Goal: Transaction & Acquisition: Purchase product/service

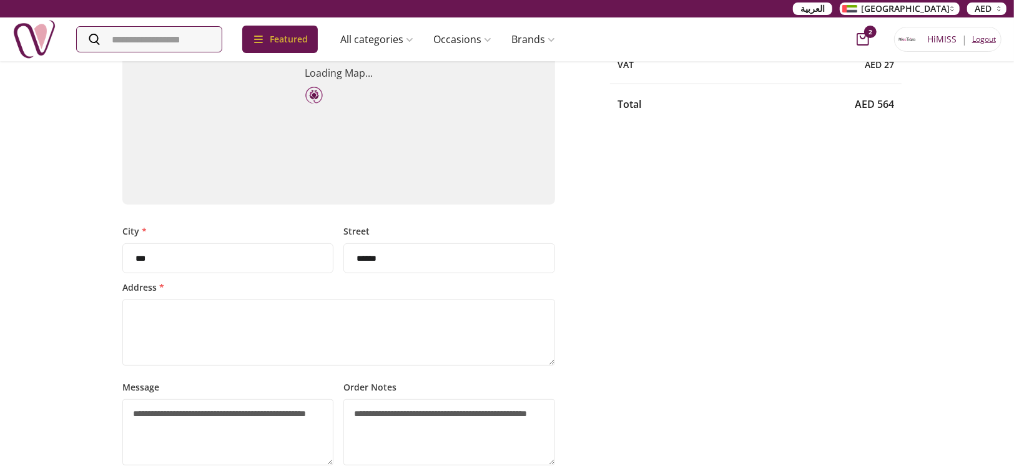
scroll to position [250, 0]
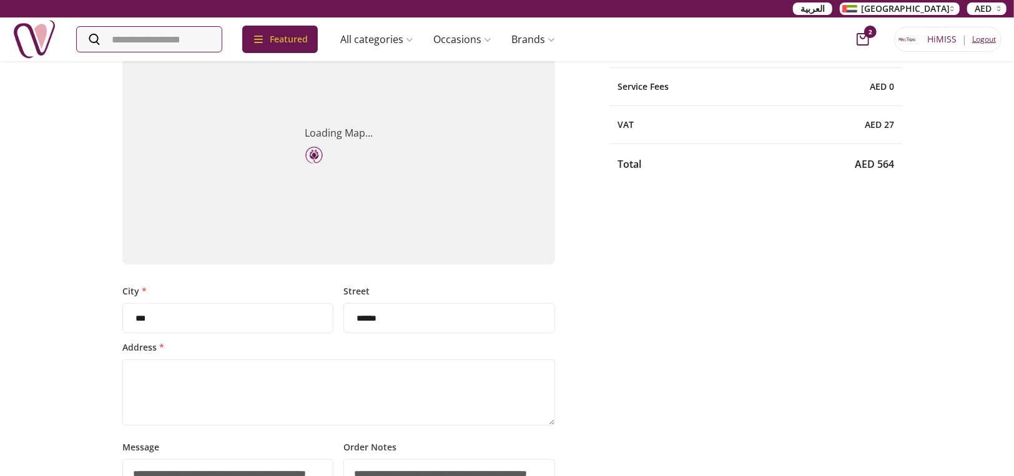
click at [917, 40] on div "Hi MISS | Logout" at bounding box center [947, 39] width 107 height 25
click at [904, 39] on img at bounding box center [907, 39] width 20 height 20
click at [929, 33] on span "Hi MISS" at bounding box center [941, 39] width 29 height 12
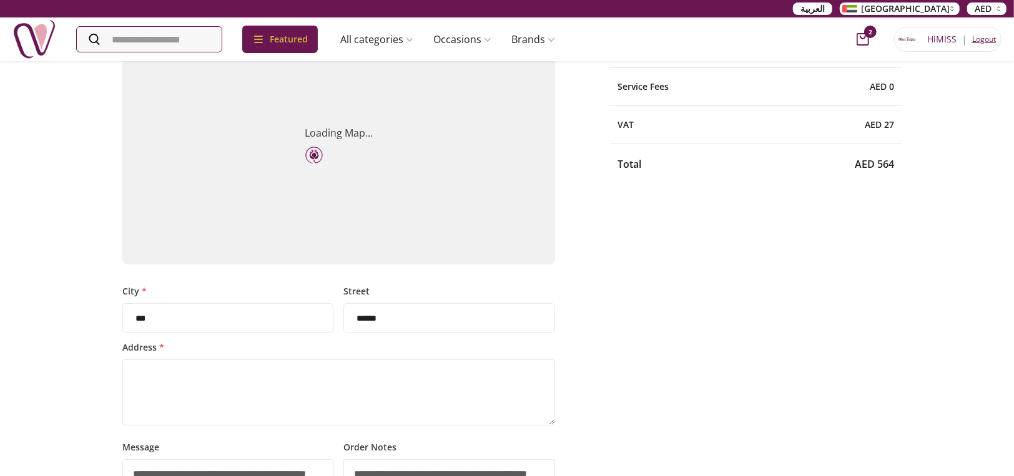
click at [937, 37] on span "Hi MISS" at bounding box center [941, 39] width 29 height 12
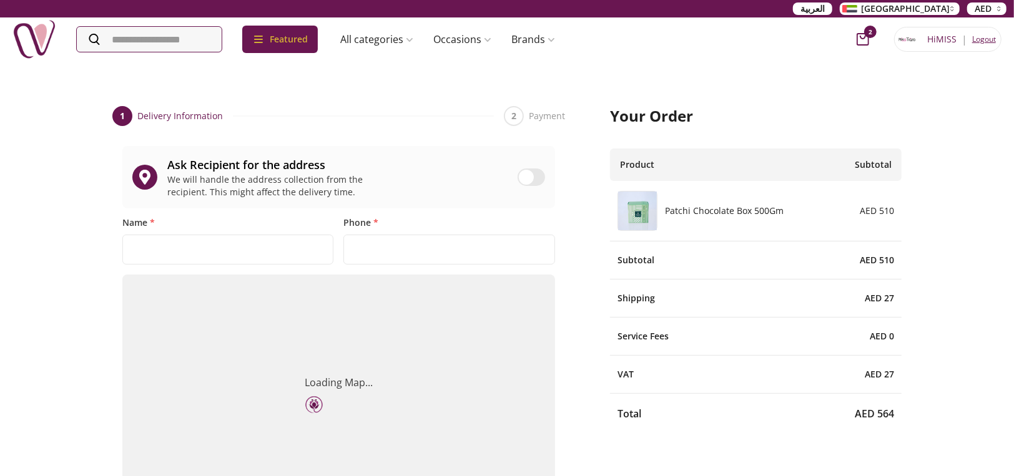
click at [932, 40] on span "Hi MISS" at bounding box center [941, 39] width 29 height 12
click at [894, 39] on div "Hi MISS | Logout" at bounding box center [947, 39] width 107 height 25
click at [856, 37] on icon "cart-button" at bounding box center [862, 39] width 12 height 12
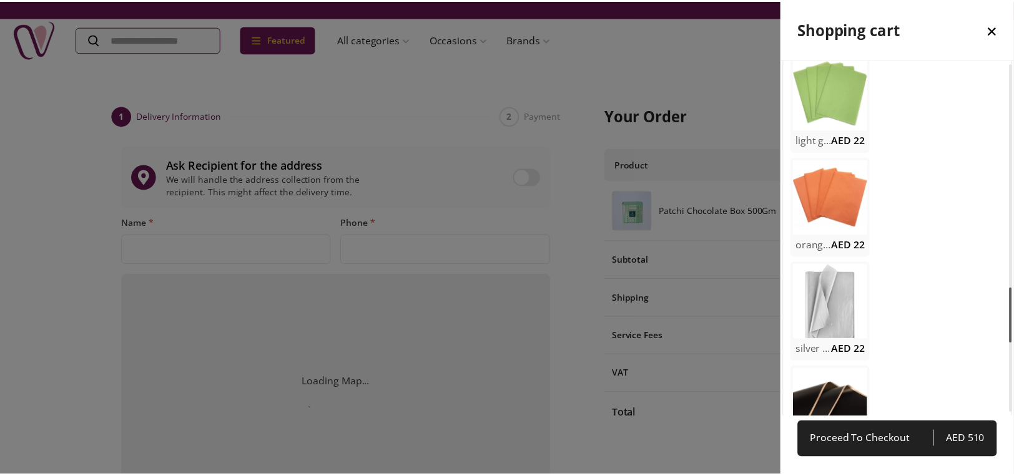
scroll to position [1913, 0]
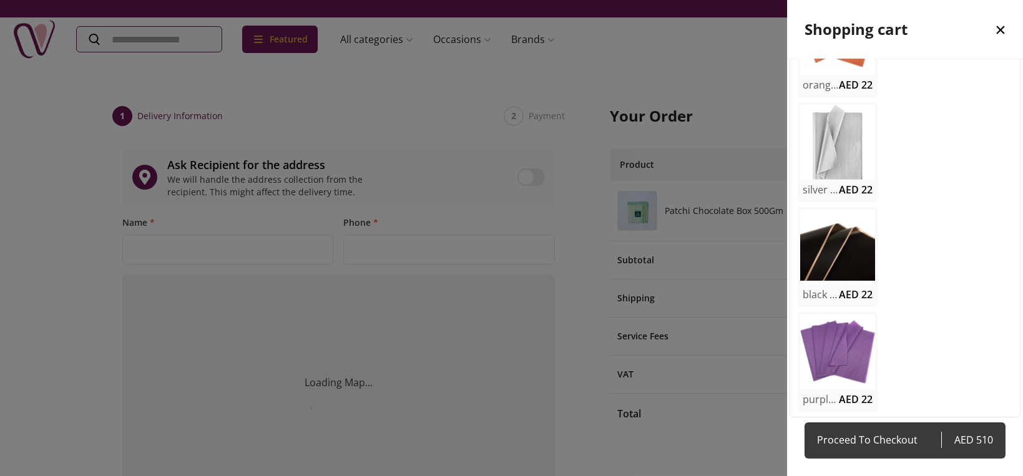
click at [854, 436] on span "Proceed To Checkout" at bounding box center [879, 439] width 124 height 17
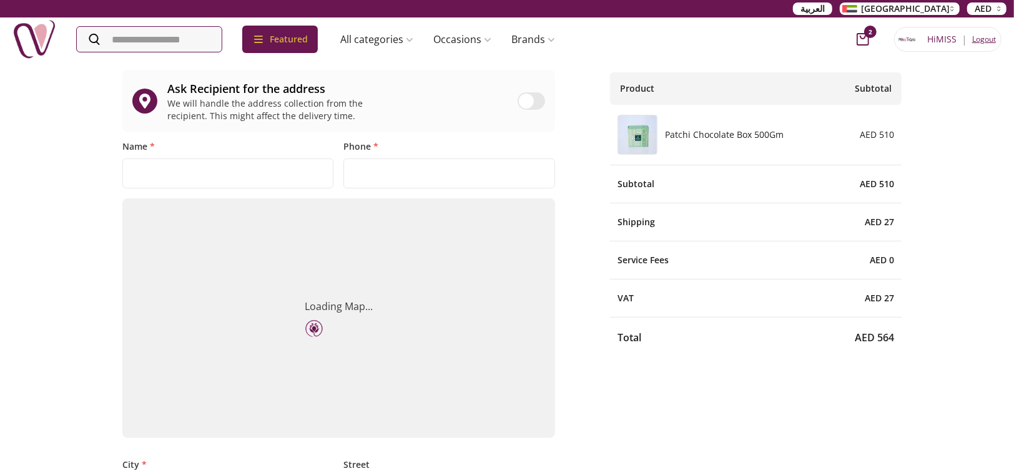
scroll to position [250, 0]
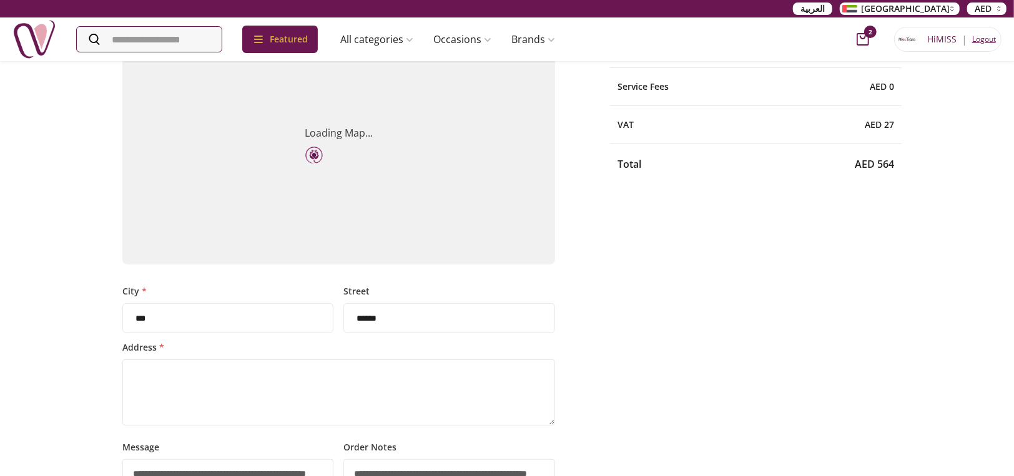
click at [23, 227] on div "**********" at bounding box center [507, 244] width 1014 height 869
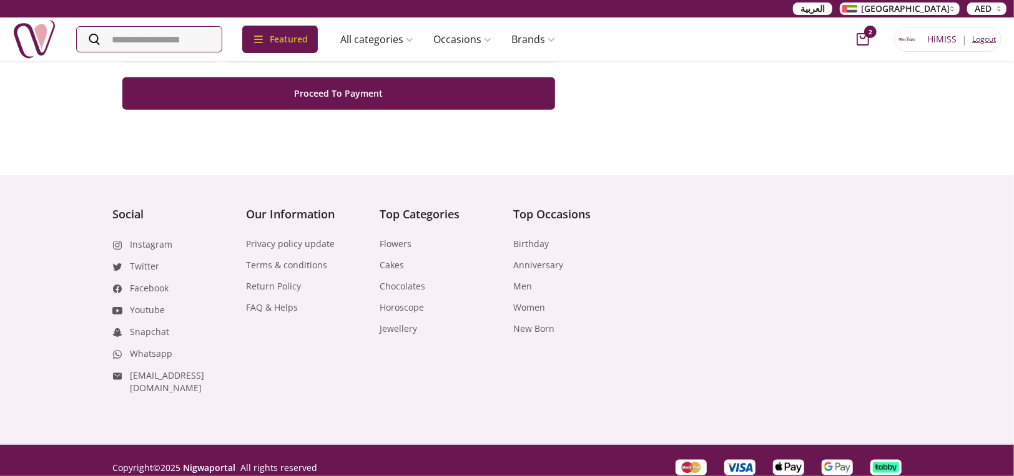
scroll to position [770, 0]
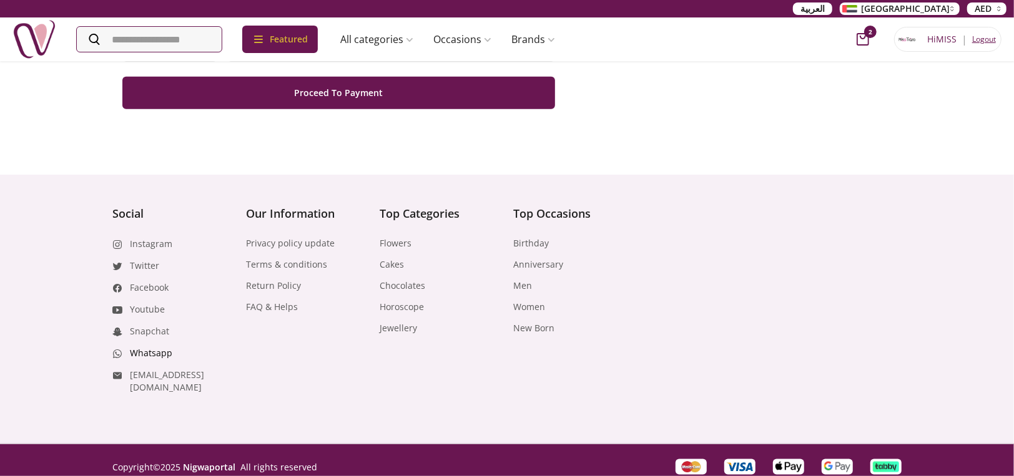
click at [153, 351] on link "Whatsapp" at bounding box center [151, 353] width 42 height 12
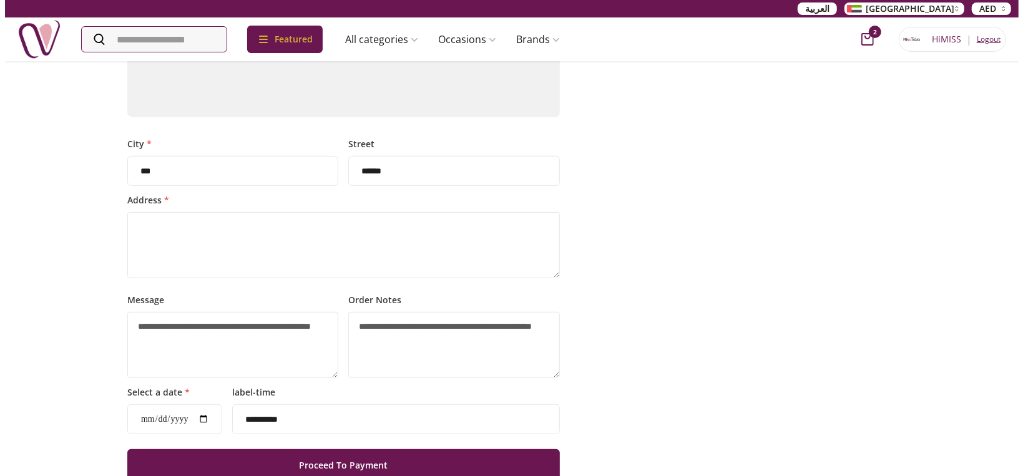
scroll to position [396, 0]
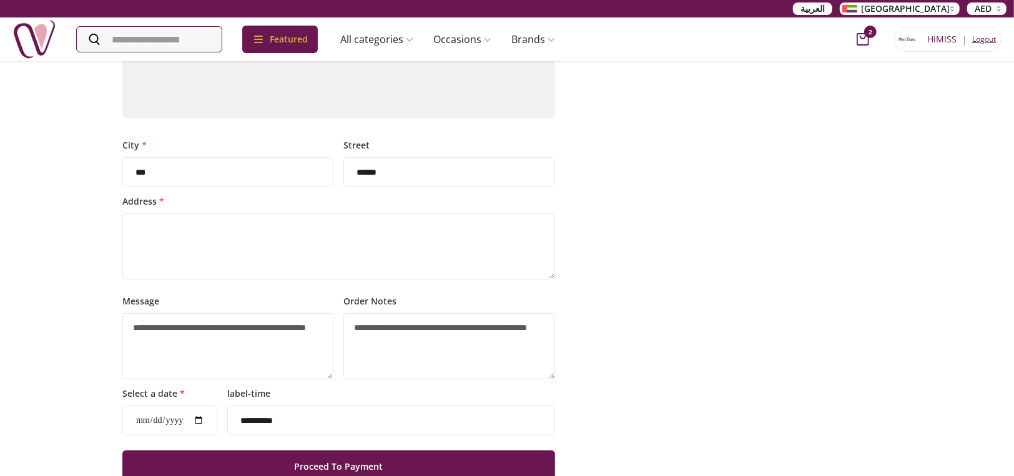
click at [859, 36] on icon "cart-button" at bounding box center [862, 39] width 12 height 12
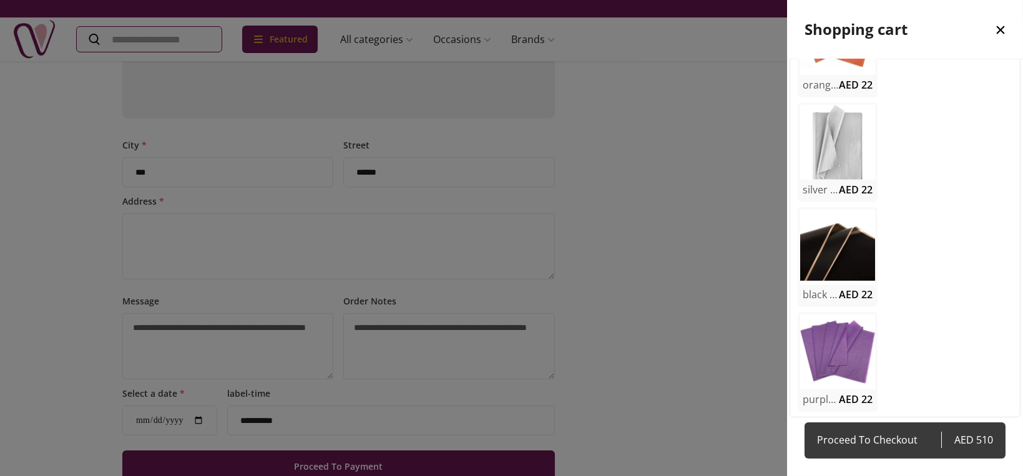
click at [883, 442] on span "Proceed To Checkout" at bounding box center [879, 439] width 124 height 17
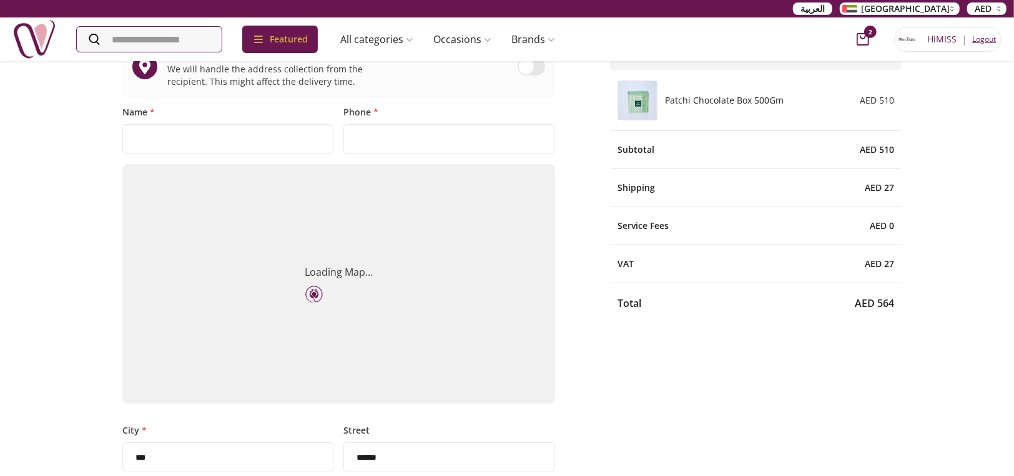
scroll to position [0, 0]
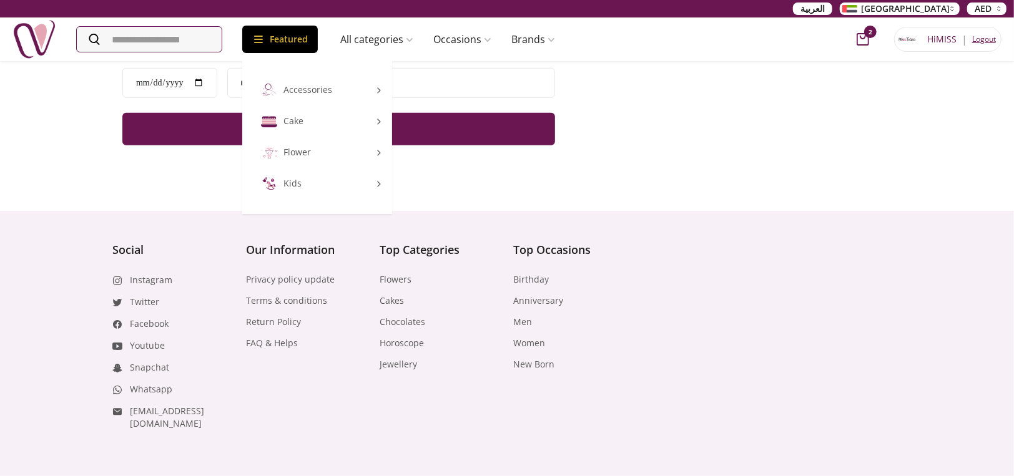
scroll to position [770, 0]
